Goal: Navigation & Orientation: Find specific page/section

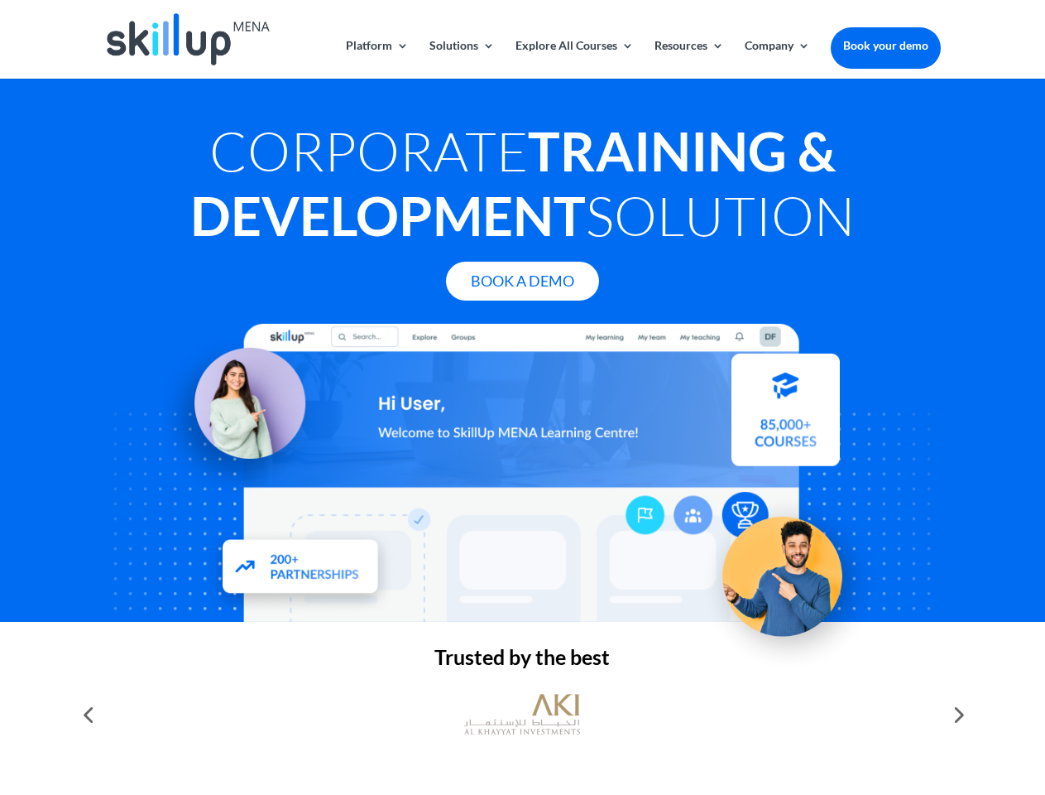
click at [522, 397] on div at bounding box center [522, 473] width 836 height 298
click at [461, 59] on link "Solutions" at bounding box center [462, 59] width 65 height 39
click at [574, 59] on link "Explore All Courses" at bounding box center [575, 59] width 118 height 39
click at [688, 59] on link "Resources" at bounding box center [690, 59] width 70 height 39
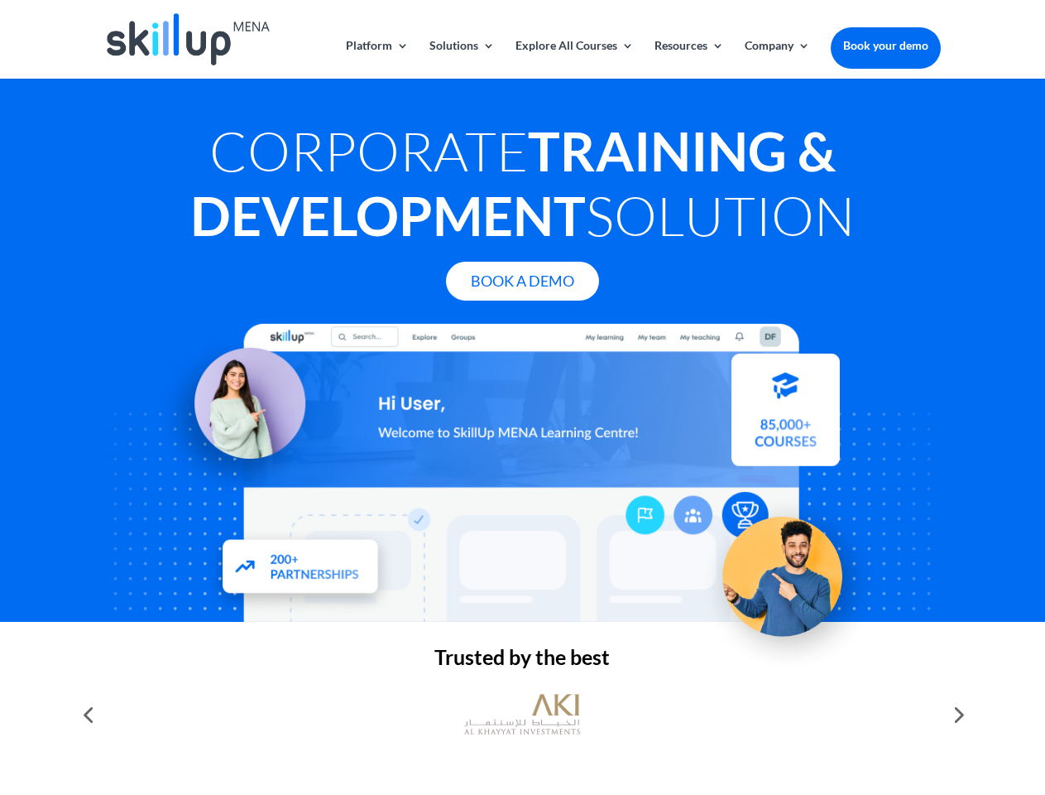
click at [777, 59] on link "Company" at bounding box center [777, 59] width 65 height 39
click at [522, 714] on img at bounding box center [522, 714] width 116 height 58
